Goal: Submit feedback/report problem

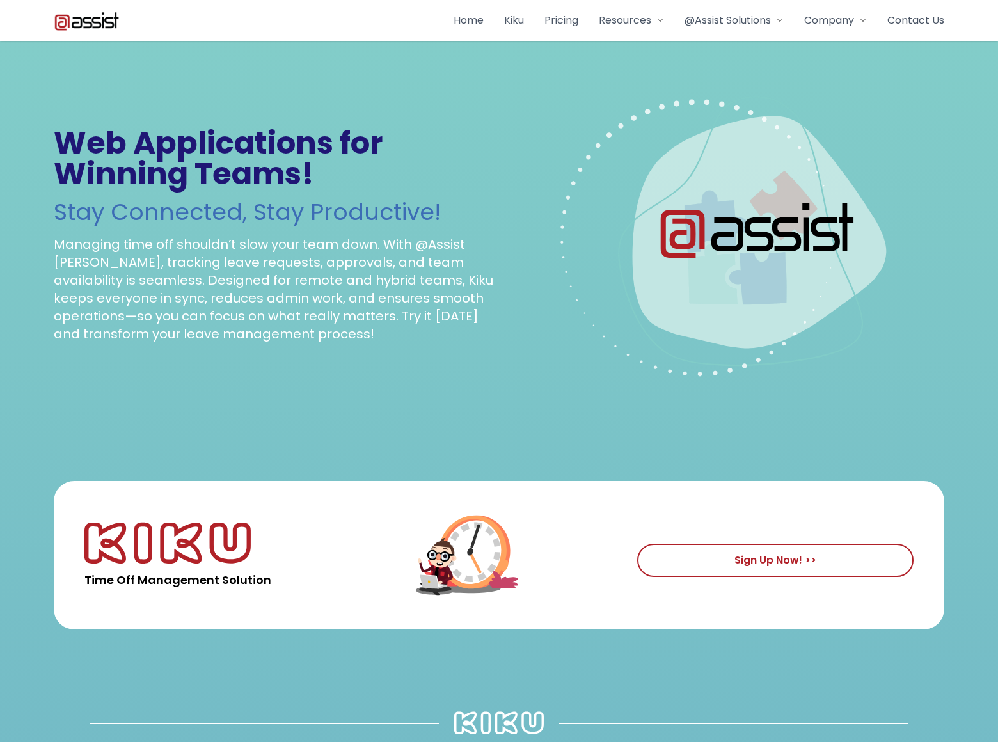
scroll to position [2613, 0]
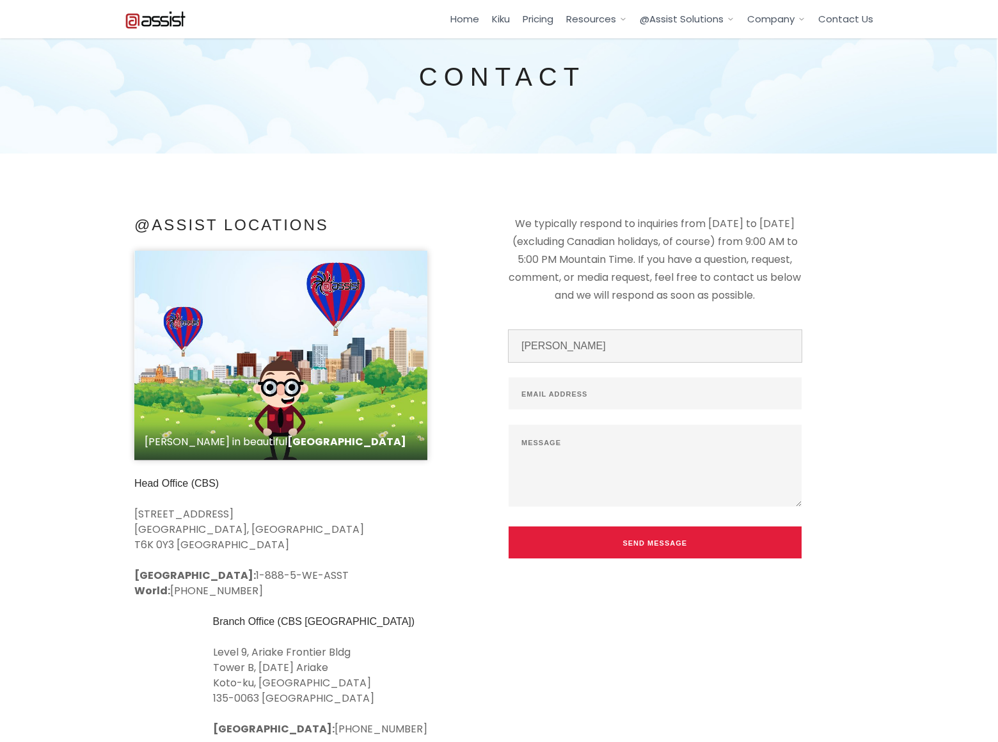
type input "Gary Miller"
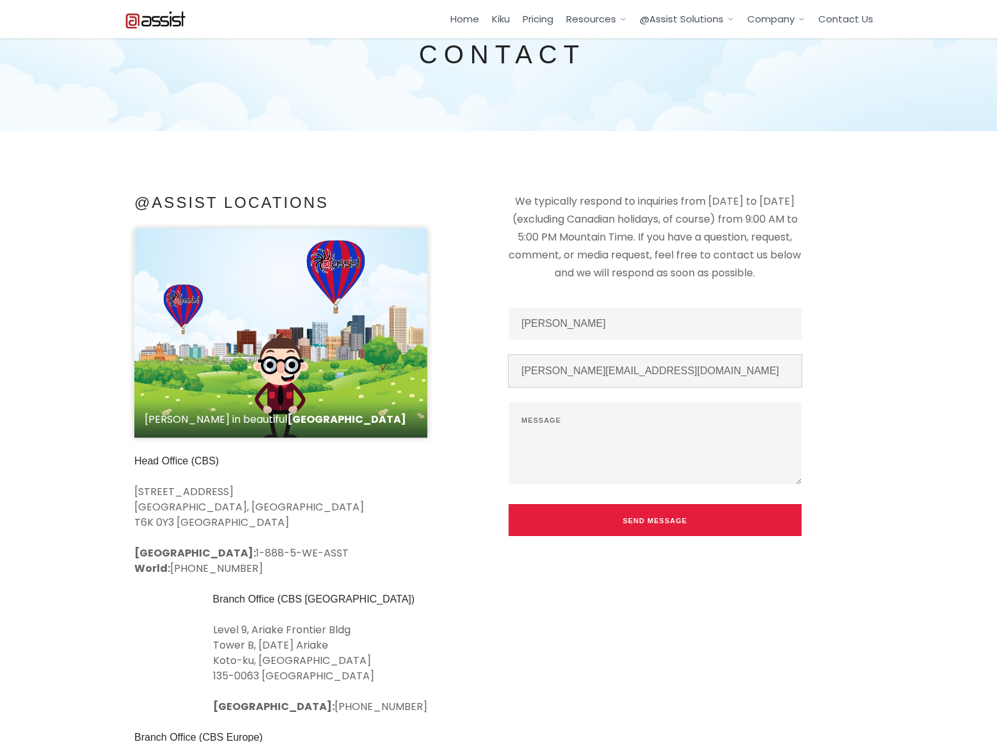
type input "gary-miller@dominatingkeywords.com"
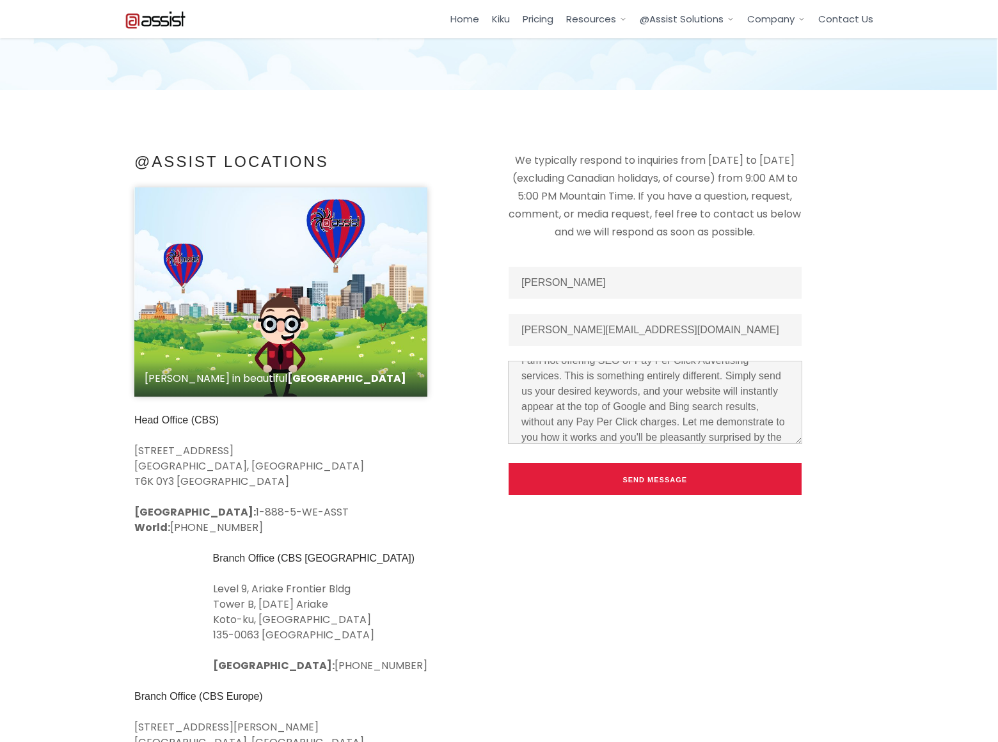
scroll to position [34, 0]
type textarea "I am not offering SEO or Pay Per Click Advertising services. This is something …"
click at [655, 479] on button "Send Message" at bounding box center [655, 479] width 293 height 32
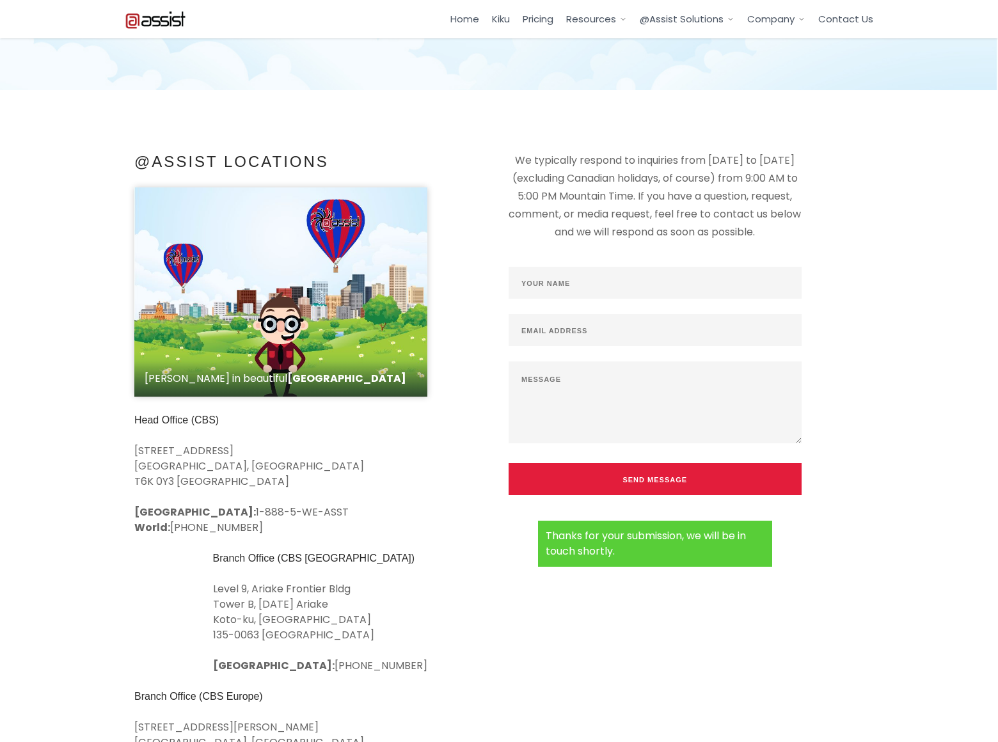
scroll to position [0, 0]
